Goal: Task Accomplishment & Management: Use online tool/utility

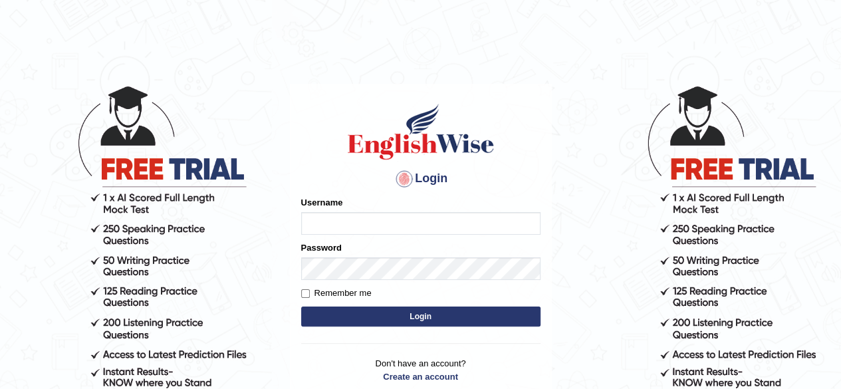
type input "Sushankhatri123"
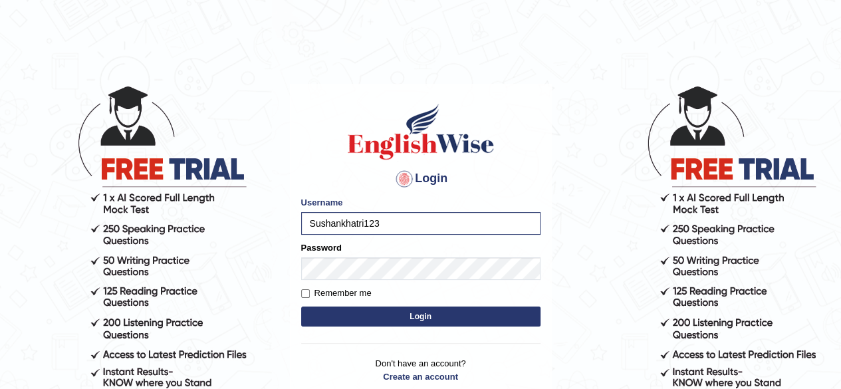
click at [411, 323] on button "Login" at bounding box center [420, 316] width 239 height 20
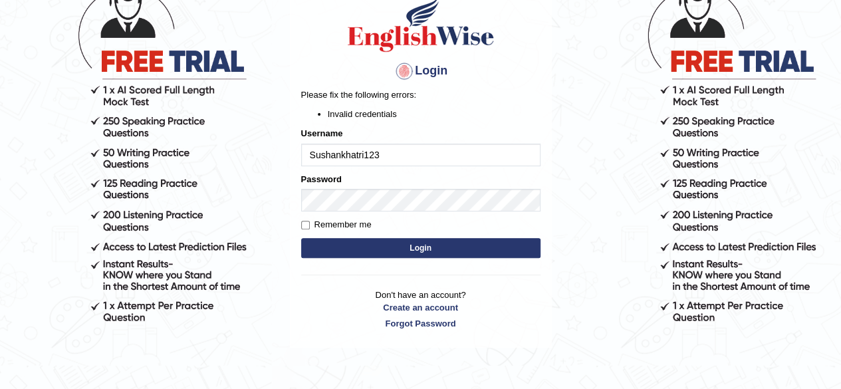
scroll to position [108, 0]
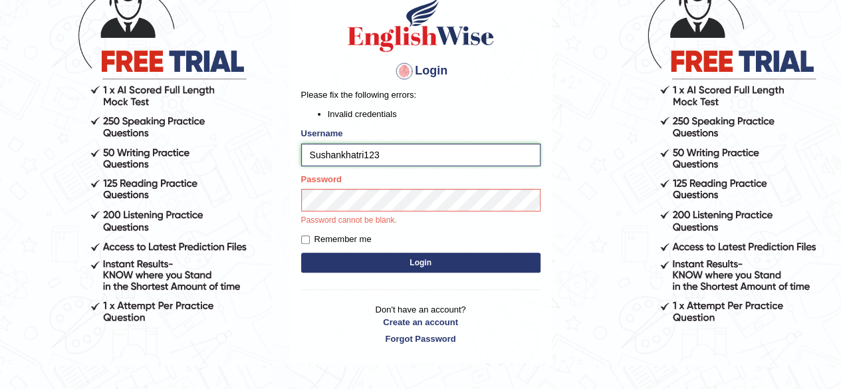
drag, startPoint x: 391, startPoint y: 158, endPoint x: 310, endPoint y: 159, distance: 80.4
click at [310, 159] on input "Sushankhatri123" at bounding box center [420, 155] width 239 height 23
click at [397, 258] on form "Please fix the following errors: Invalid credentials Username Sushankhatri123 P…" at bounding box center [420, 181] width 239 height 187
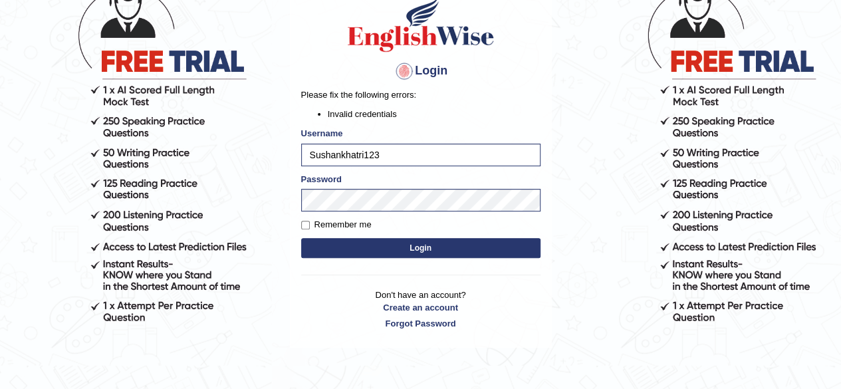
click at [396, 252] on button "Login" at bounding box center [420, 248] width 239 height 20
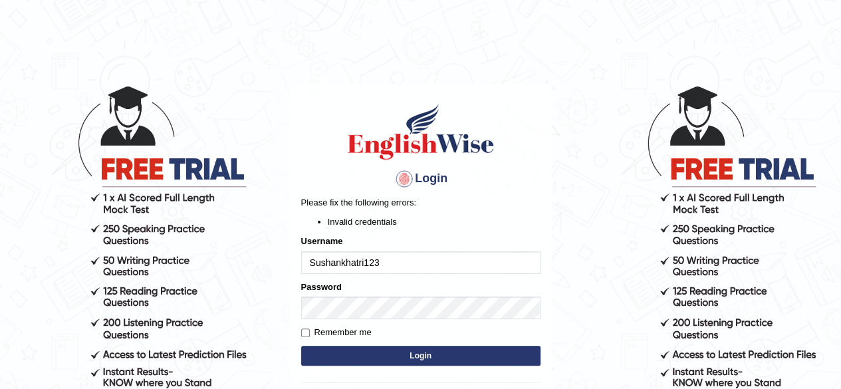
click at [557, 197] on body "Login Please fix the following errors: Invalid credentials Username Sushankhatr…" at bounding box center [420, 236] width 841 height 389
click at [415, 258] on input "Sushankhatri123" at bounding box center [420, 262] width 239 height 23
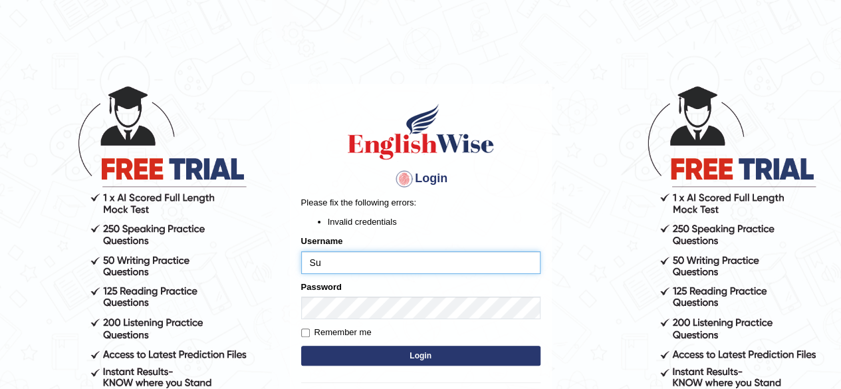
type input "S"
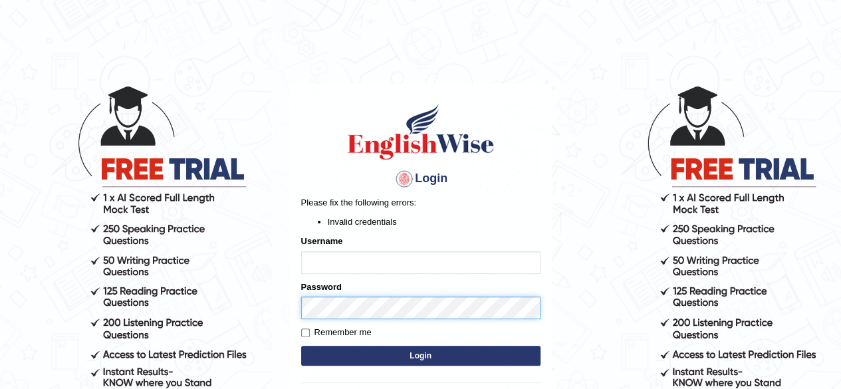
click at [388, 304] on div "Password" at bounding box center [420, 300] width 239 height 39
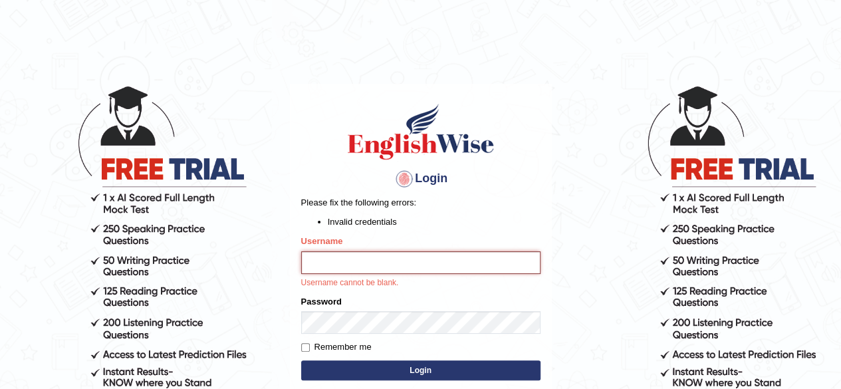
click at [382, 263] on input "Username" at bounding box center [420, 262] width 239 height 23
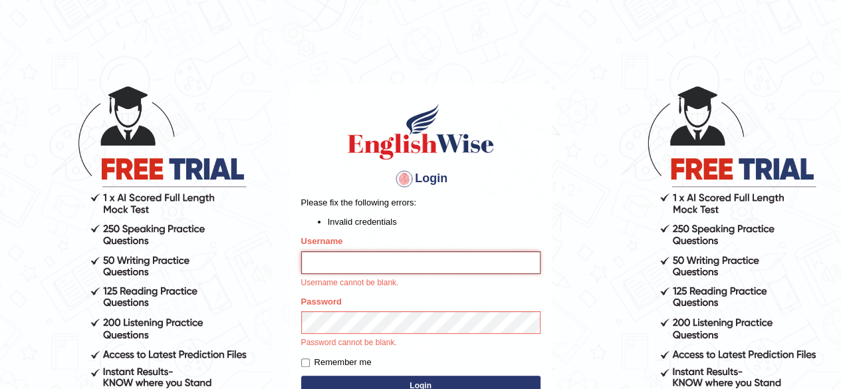
type input "Sushankhatri123"
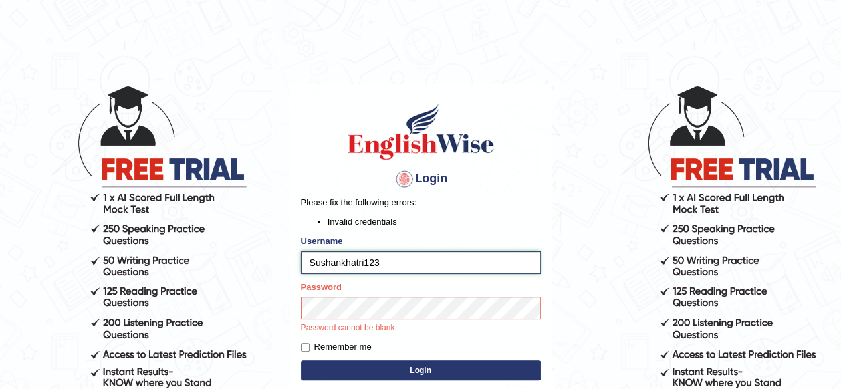
drag, startPoint x: 384, startPoint y: 261, endPoint x: 300, endPoint y: 261, distance: 83.8
click at [301, 261] on input "Sushankhatri123" at bounding box center [420, 262] width 239 height 23
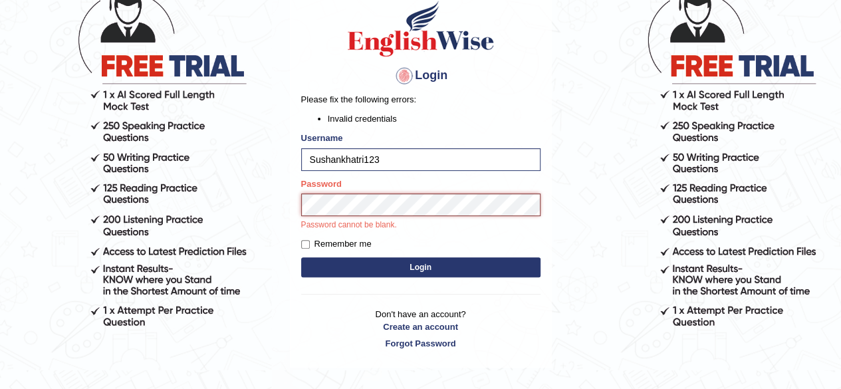
scroll to position [116, 0]
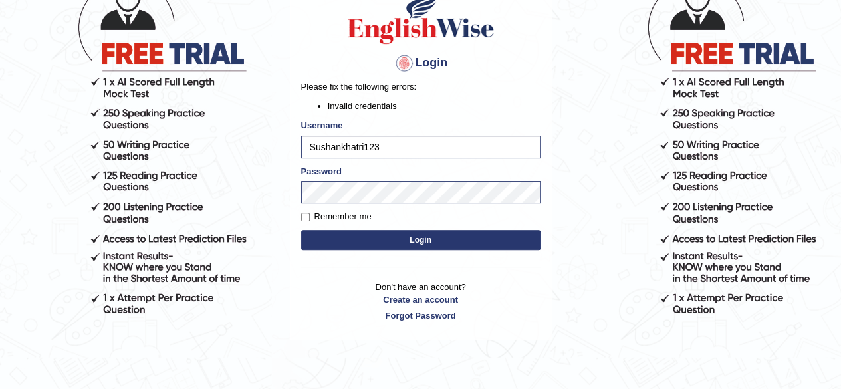
click at [406, 251] on form "Please fix the following errors: Invalid credentials Username Sushankhatri123 P…" at bounding box center [420, 166] width 239 height 172
click at [411, 235] on button "Login" at bounding box center [420, 240] width 239 height 20
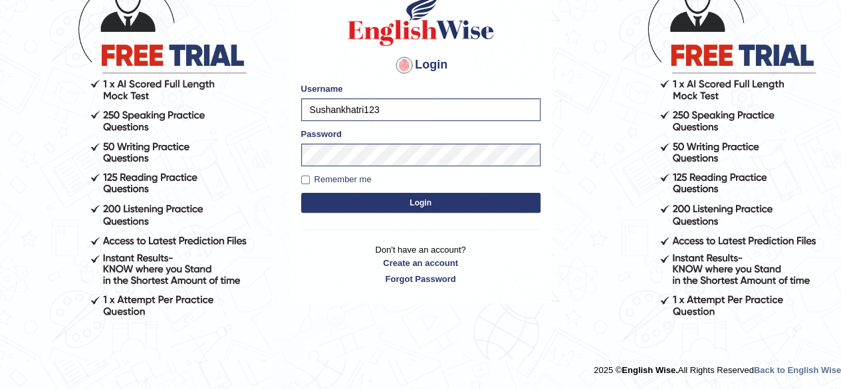
scroll to position [114, 0]
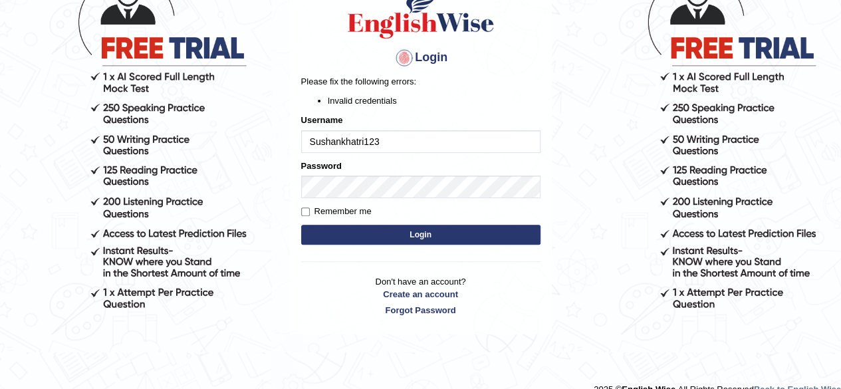
scroll to position [129, 0]
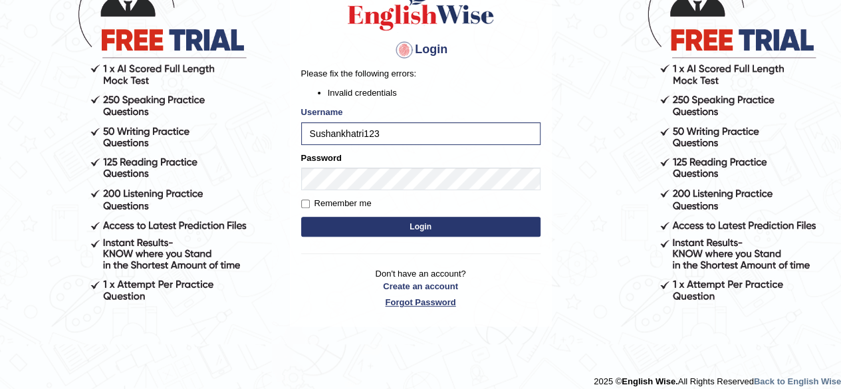
click at [420, 300] on link "Forgot Password" at bounding box center [420, 302] width 239 height 13
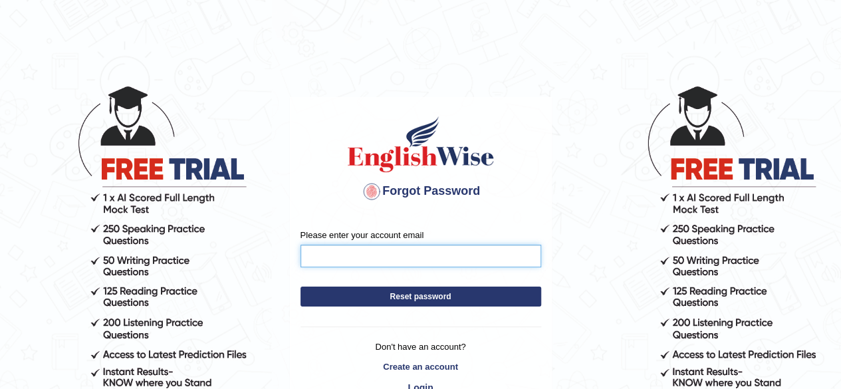
click at [358, 253] on input "Please enter your account email" at bounding box center [420, 256] width 241 height 23
type input "sushankhatri123@gmail.com"
click at [406, 297] on button "Reset password" at bounding box center [420, 297] width 241 height 20
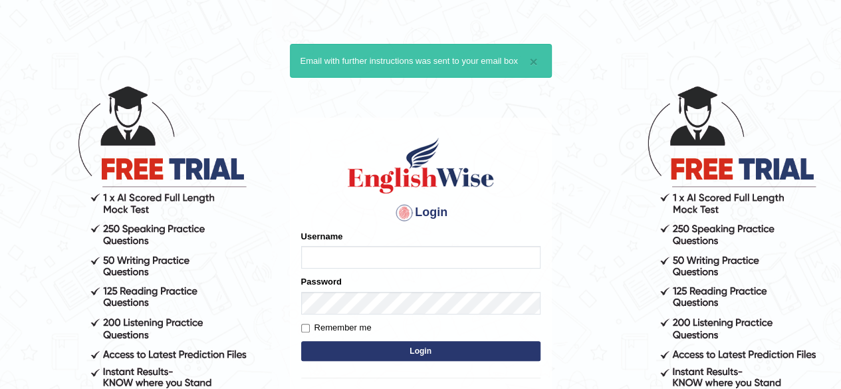
click at [364, 257] on input "Username" at bounding box center [420, 257] width 239 height 23
type input "Sushankhatri123"
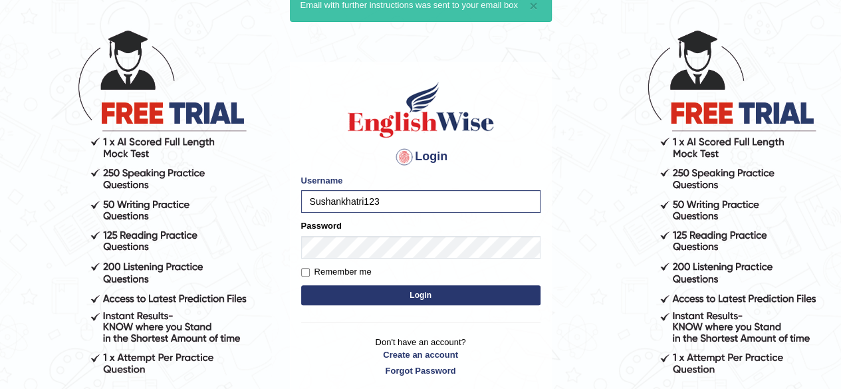
scroll to position [56, 0]
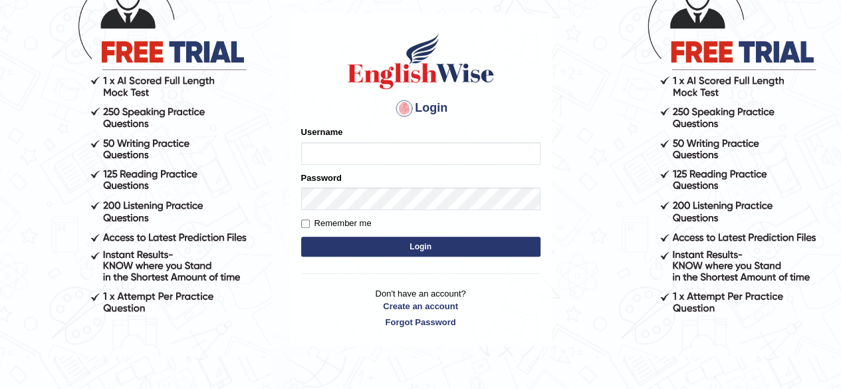
scroll to position [114, 0]
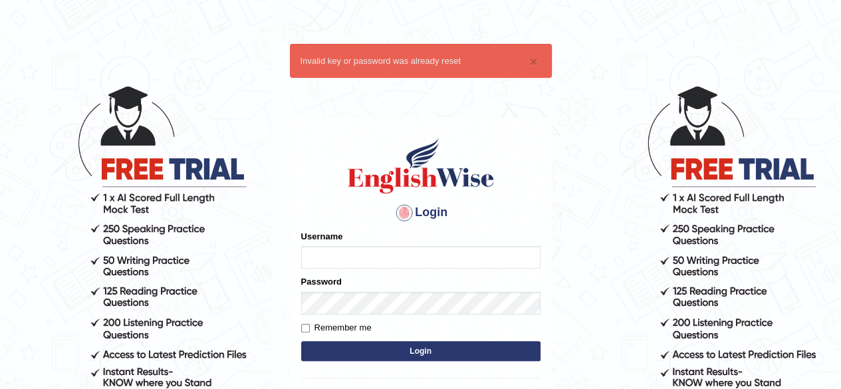
click at [346, 259] on input "Username" at bounding box center [420, 257] width 239 height 23
type input "Sushankhatri123"
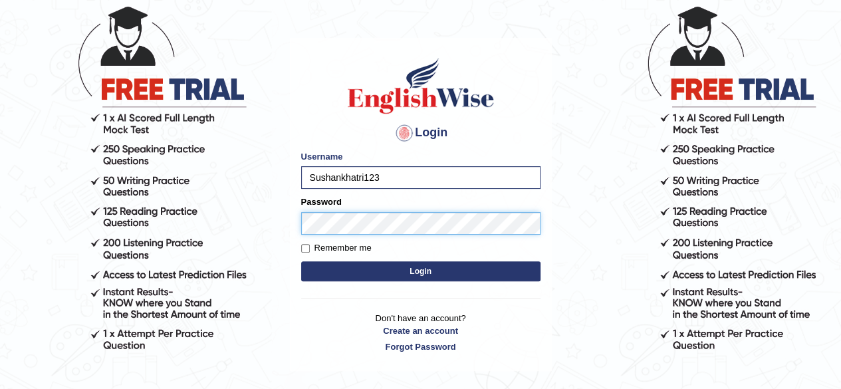
scroll to position [80, 0]
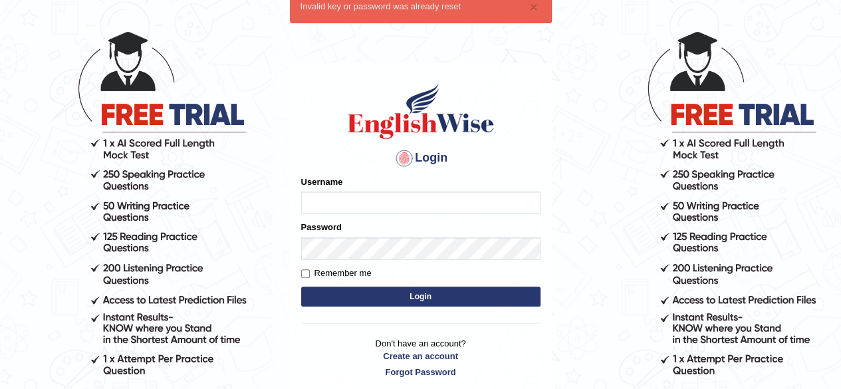
scroll to position [55, 0]
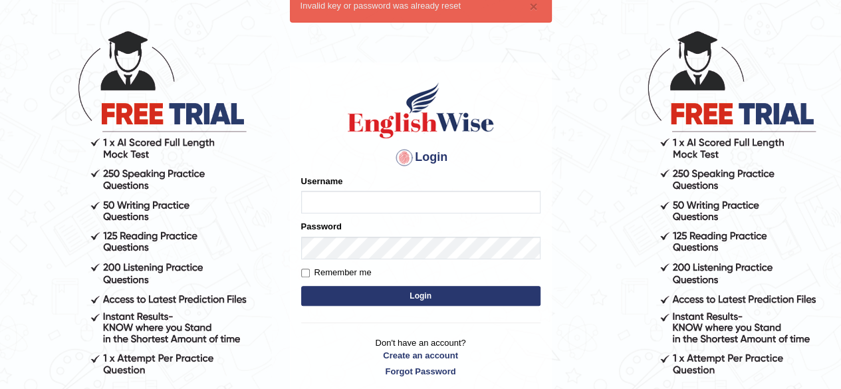
click at [322, 205] on input "Username" at bounding box center [420, 202] width 239 height 23
type input "Sushankhatri123"
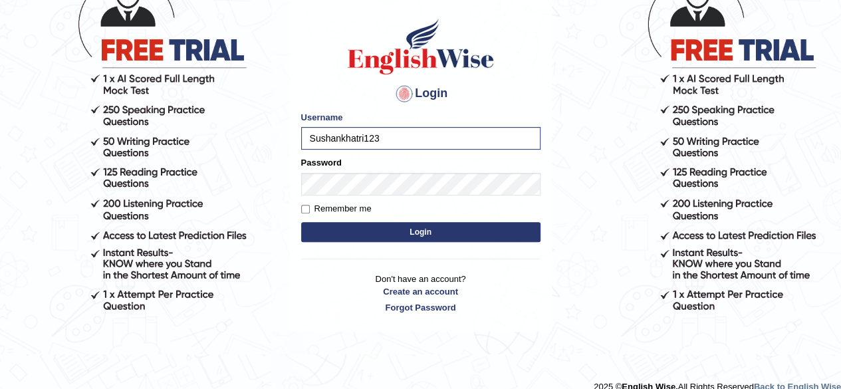
scroll to position [129, 0]
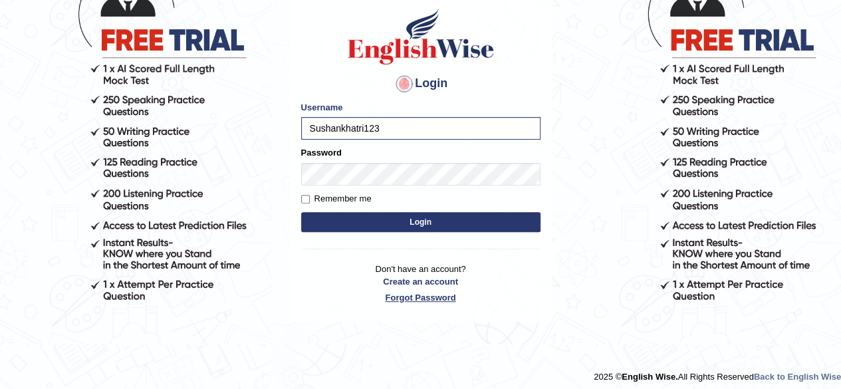
click at [436, 297] on link "Forgot Password" at bounding box center [420, 297] width 239 height 13
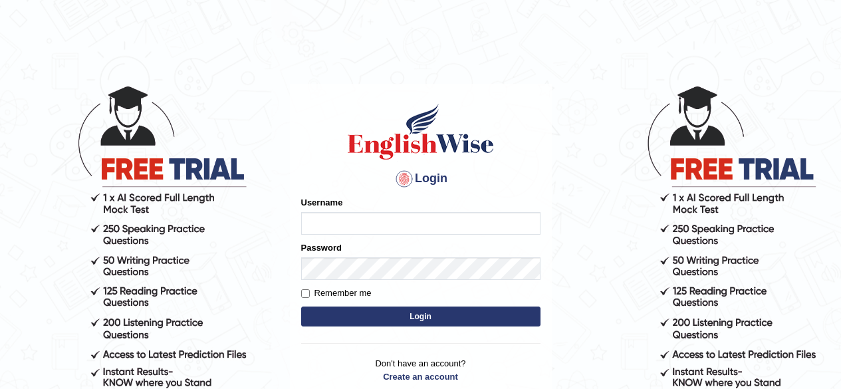
scroll to position [56, 0]
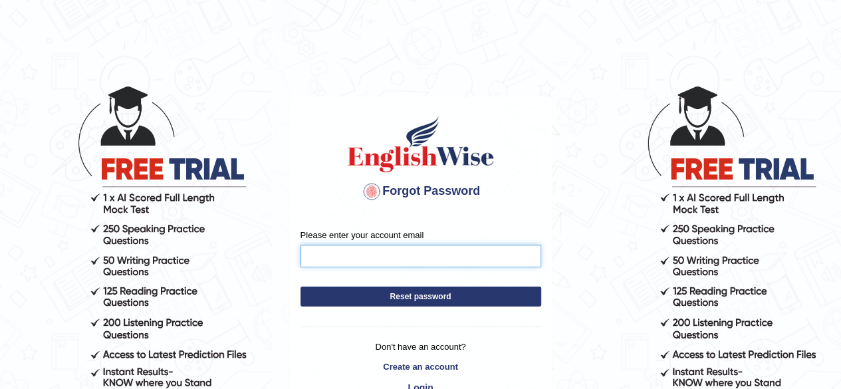
click at [347, 264] on input "Please enter your account email" at bounding box center [420, 256] width 241 height 23
type input "sushankhatri123@gmail.com"
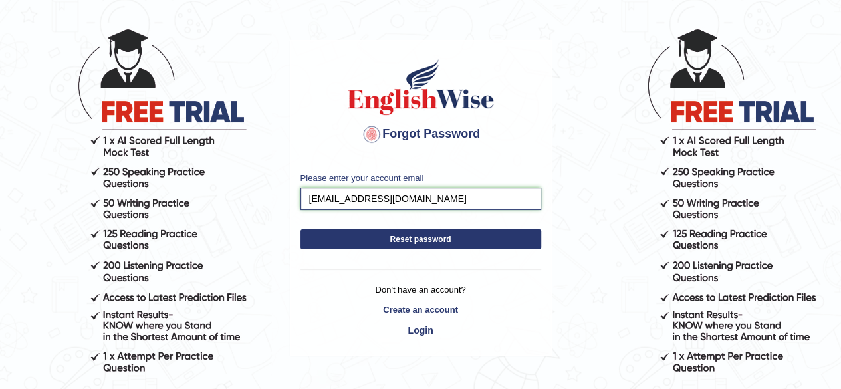
scroll to position [60, 0]
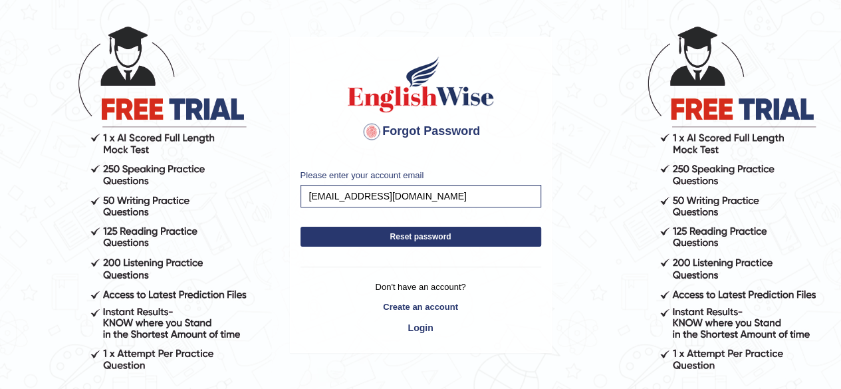
click at [413, 239] on button "Reset password" at bounding box center [420, 237] width 241 height 20
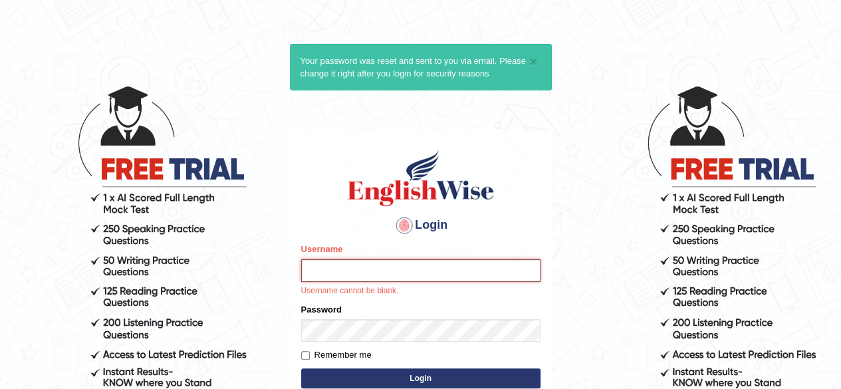
click at [344, 275] on input "Username" at bounding box center [420, 270] width 239 height 23
type input "Sushankhatri123"
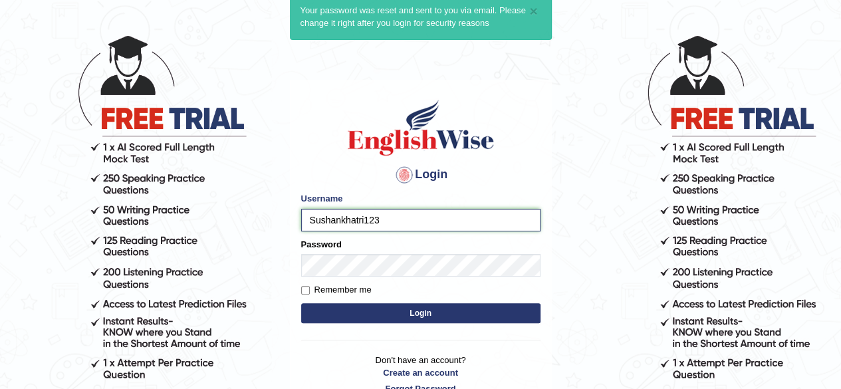
scroll to position [92, 0]
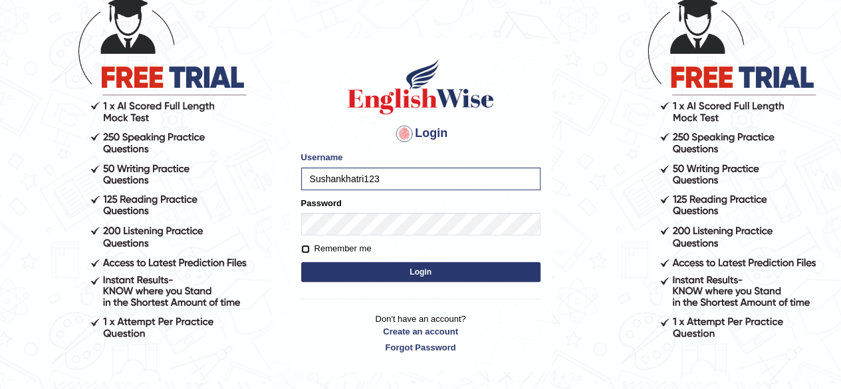
click at [304, 246] on input "Remember me" at bounding box center [305, 249] width 9 height 9
checkbox input "true"
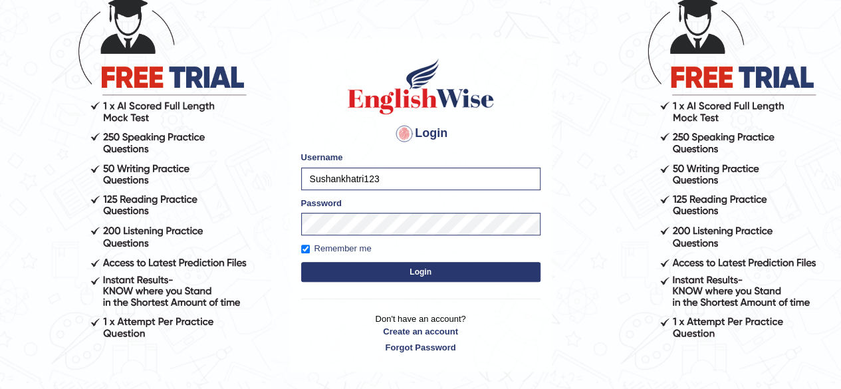
click at [406, 269] on button "Login" at bounding box center [420, 272] width 239 height 20
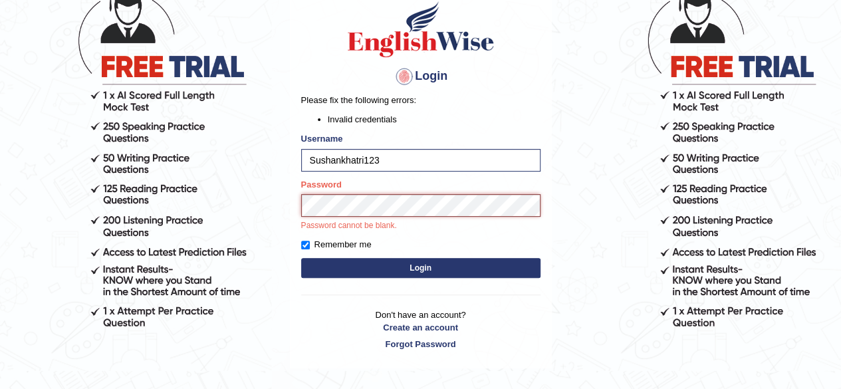
scroll to position [103, 0]
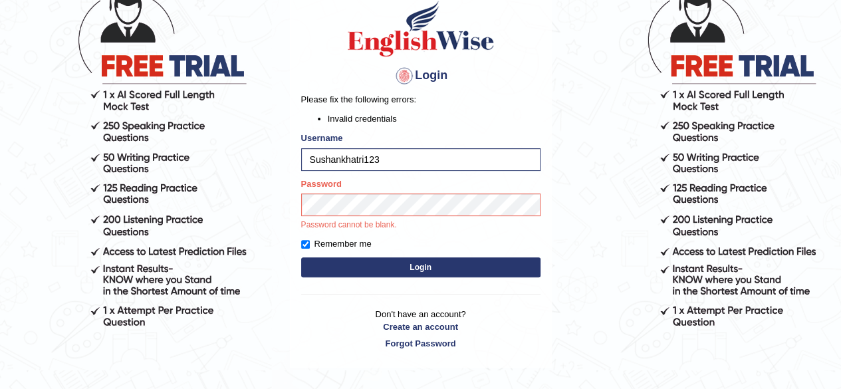
click at [413, 269] on div "Login Please fix the following errors: Invalid credentials Username Sushankhatr…" at bounding box center [421, 174] width 262 height 386
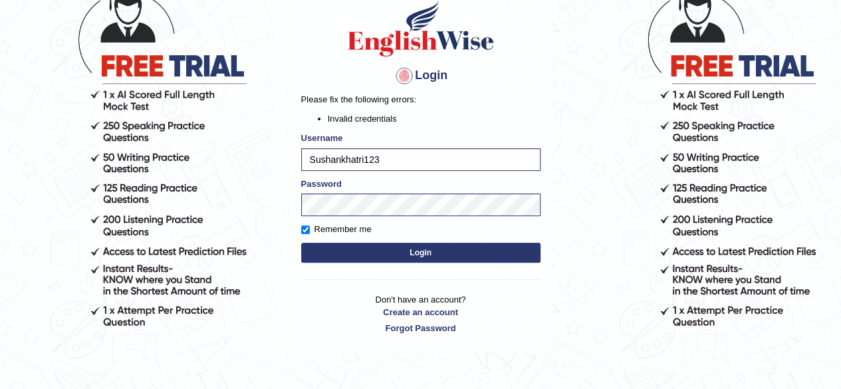
click at [408, 249] on button "Login" at bounding box center [420, 253] width 239 height 20
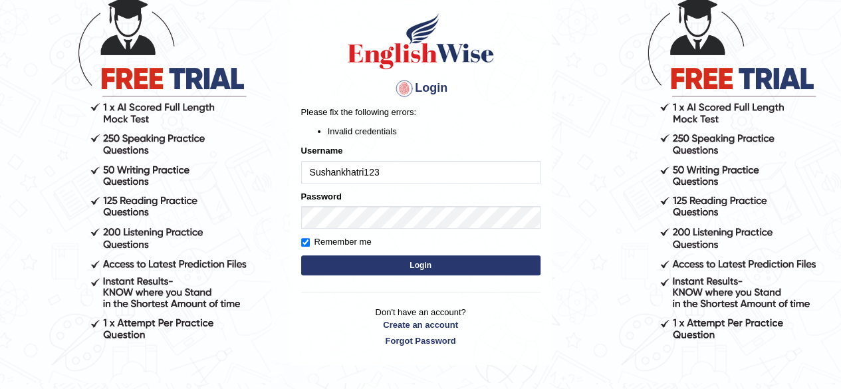
scroll to position [92, 0]
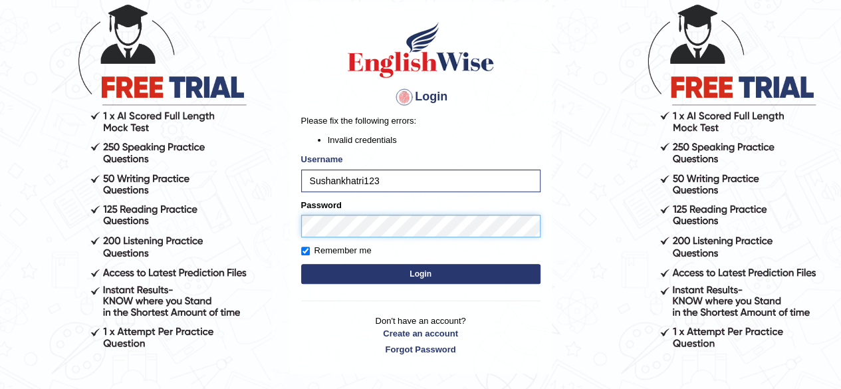
scroll to position [83, 0]
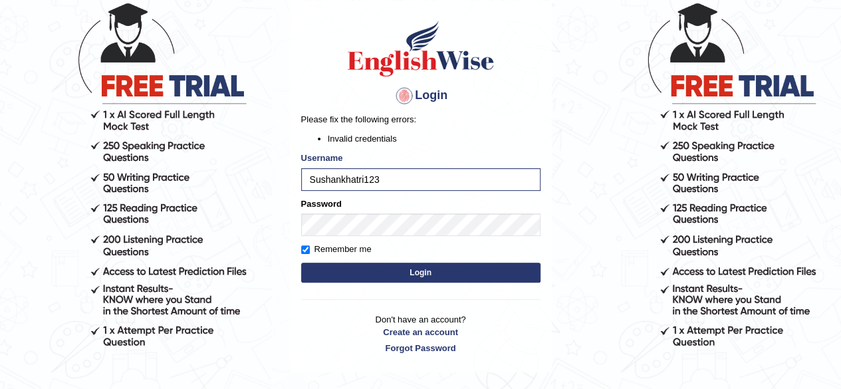
click at [425, 274] on button "Login" at bounding box center [420, 273] width 239 height 20
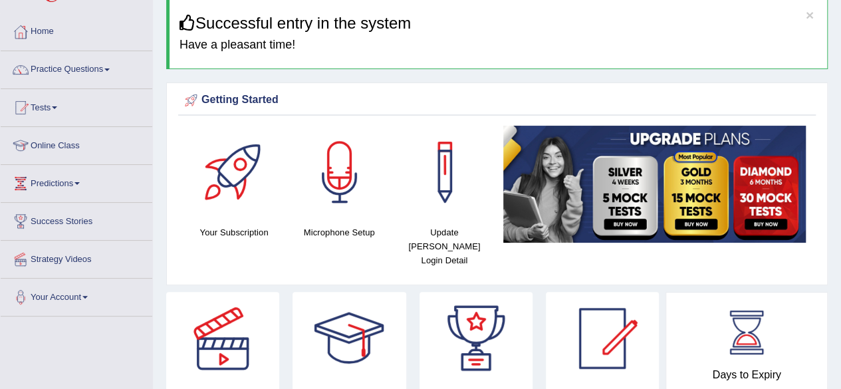
scroll to position [44, 0]
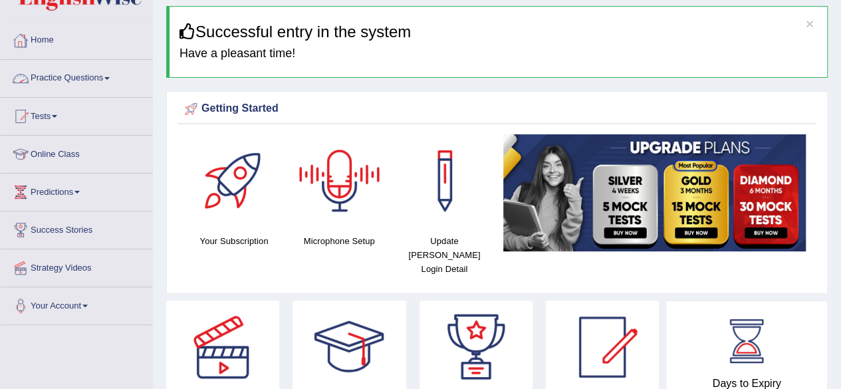
click at [50, 81] on link "Practice Questions" at bounding box center [77, 76] width 152 height 33
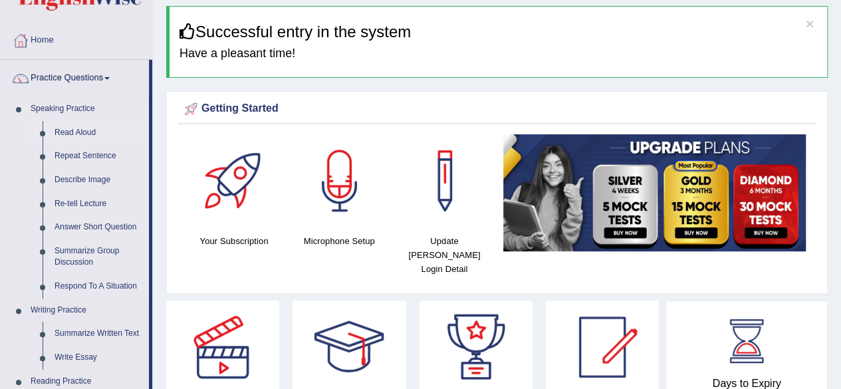
click at [74, 131] on link "Read Aloud" at bounding box center [99, 133] width 100 height 24
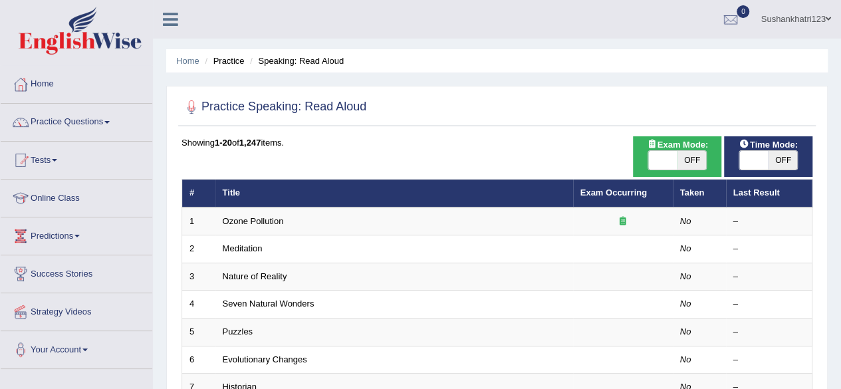
scroll to position [27, 0]
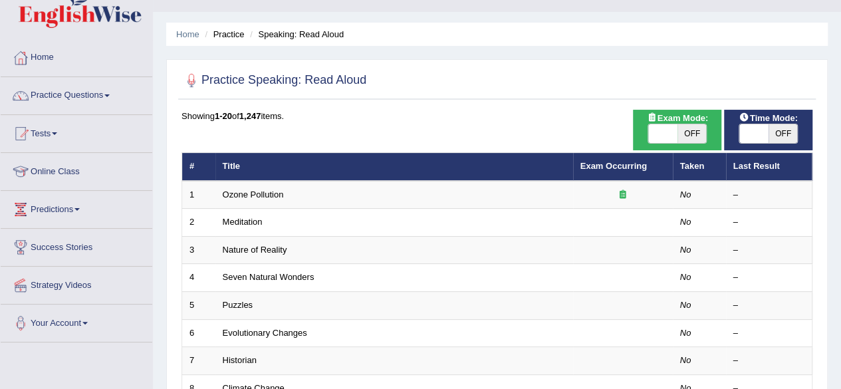
click at [76, 172] on link "Online Class" at bounding box center [77, 169] width 152 height 33
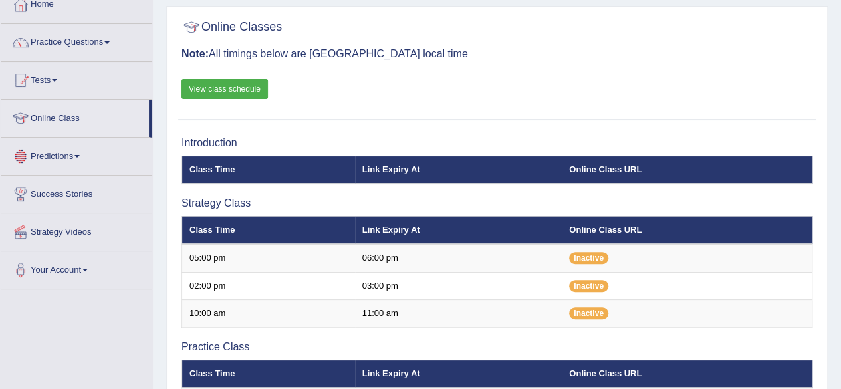
scroll to position [106, 0]
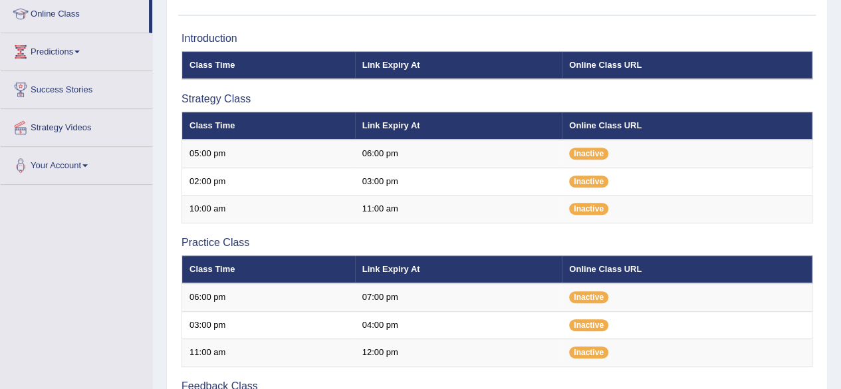
scroll to position [186, 0]
